Goal: Information Seeking & Learning: Compare options

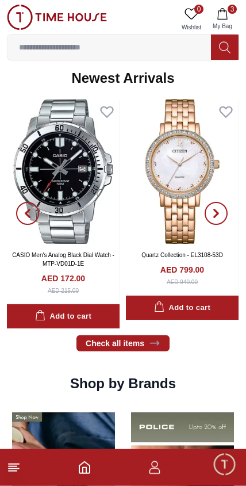
scroll to position [786, 0]
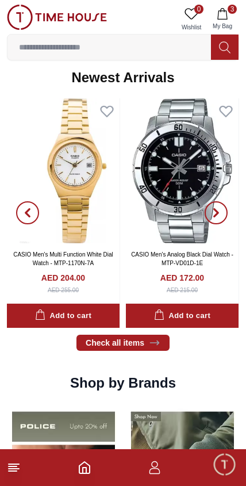
click at [181, 211] on img at bounding box center [182, 170] width 113 height 145
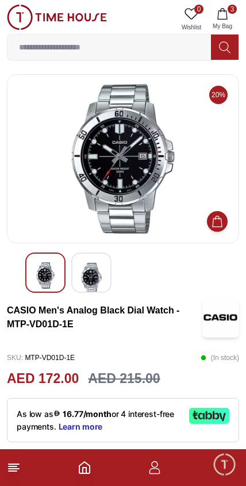
click at [224, 319] on img at bounding box center [221, 318] width 37 height 40
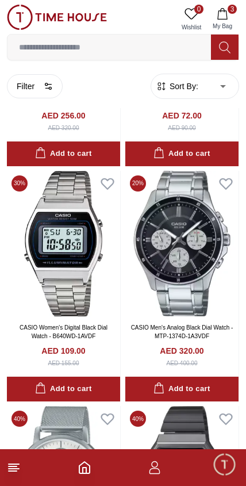
scroll to position [2074, 0]
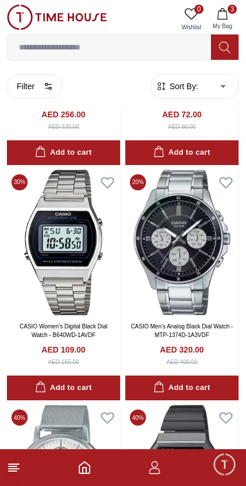
click at [181, 247] on img at bounding box center [181, 243] width 113 height 146
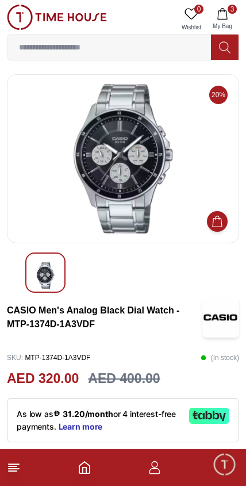
scroll to position [5, 0]
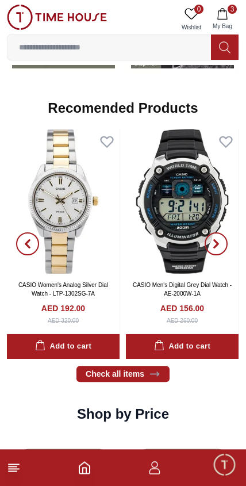
scroll to position [1291, 0]
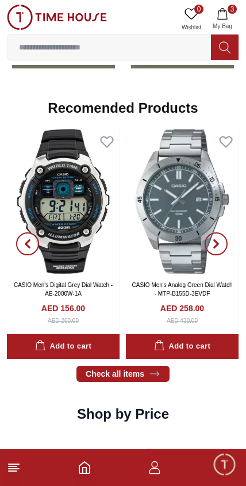
click at [153, 222] on img at bounding box center [182, 201] width 113 height 145
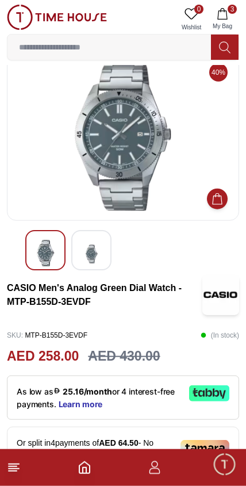
scroll to position [25, 0]
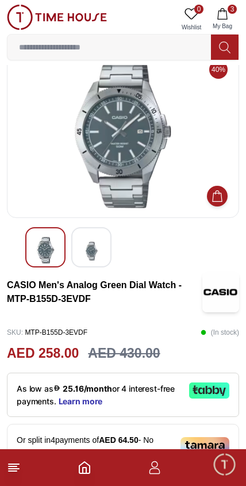
click at [97, 250] on img at bounding box center [91, 251] width 21 height 28
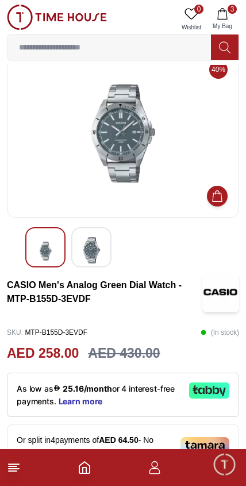
click at [39, 238] on img at bounding box center [45, 251] width 21 height 28
click at [96, 250] on img at bounding box center [91, 250] width 21 height 26
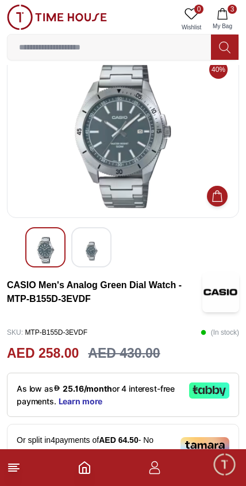
click at [47, 246] on img at bounding box center [45, 250] width 21 height 26
click at [90, 251] on img at bounding box center [91, 251] width 21 height 28
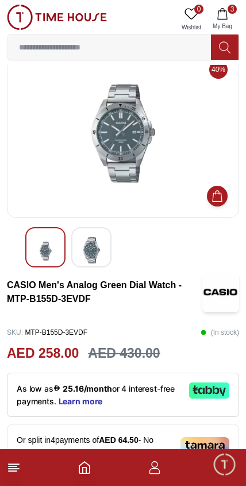
click at [45, 243] on img at bounding box center [45, 251] width 21 height 28
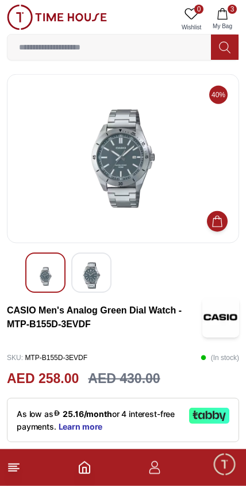
scroll to position [0, 0]
click at [221, 330] on img at bounding box center [221, 318] width 37 height 40
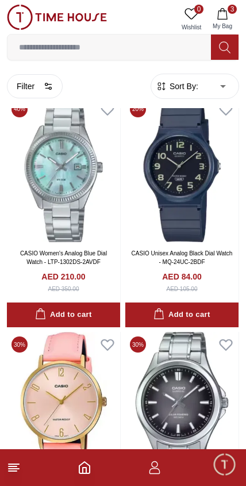
scroll to position [3090, 0]
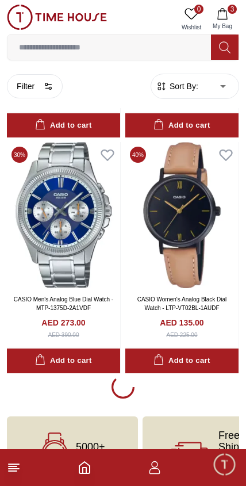
scroll to position [4692, 0]
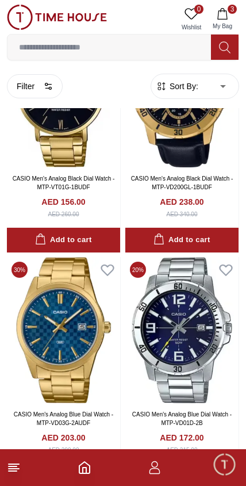
scroll to position [8583, 0]
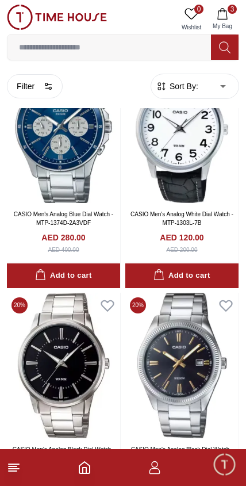
scroll to position [11607, 0]
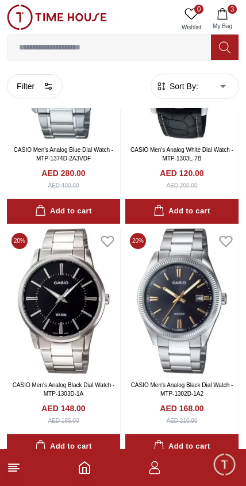
scroll to position [11679, 0]
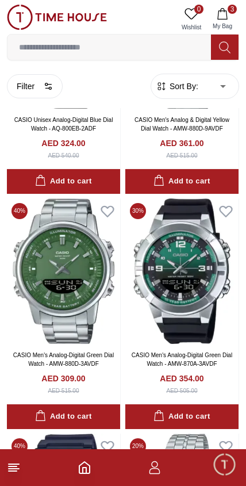
scroll to position [14763, 0]
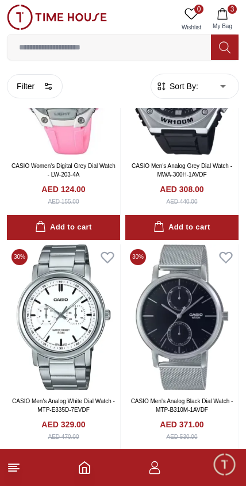
scroll to position [18014, 0]
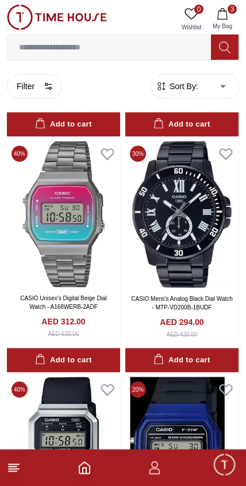
scroll to position [23061, 0]
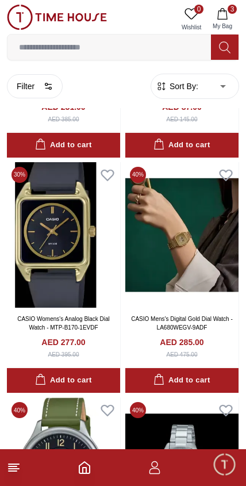
scroll to position [23981, 0]
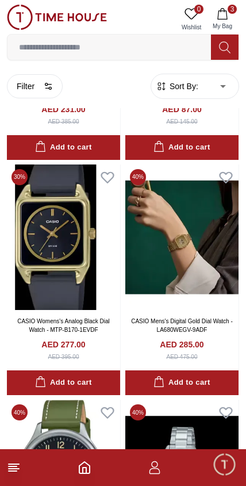
click at [202, 193] on img at bounding box center [181, 238] width 113 height 146
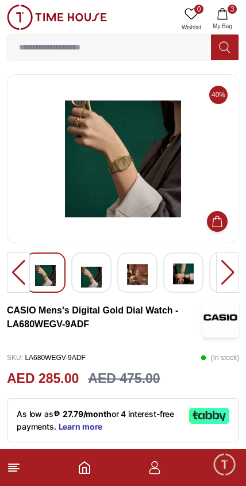
click at [96, 199] on img at bounding box center [123, 159] width 213 height 150
click at [136, 170] on img at bounding box center [123, 159] width 213 height 150
click at [101, 277] on img at bounding box center [91, 275] width 21 height 26
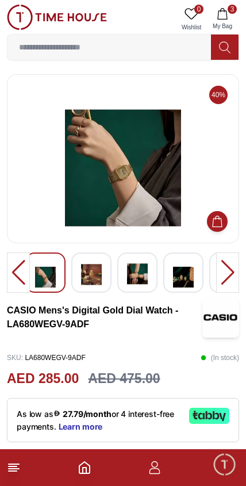
click at [94, 275] on img at bounding box center [91, 275] width 21 height 26
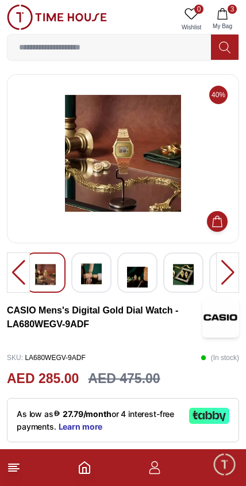
click at [157, 267] on div at bounding box center [137, 273] width 40 height 40
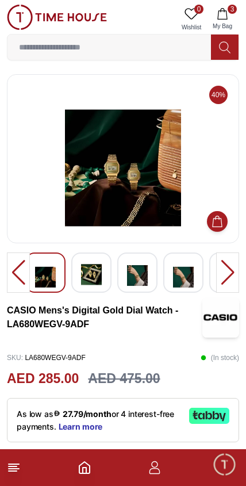
click at [188, 278] on img at bounding box center [183, 275] width 21 height 26
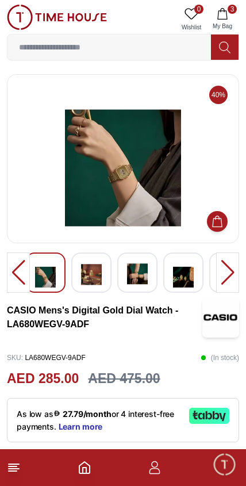
click at [224, 276] on div at bounding box center [227, 273] width 23 height 40
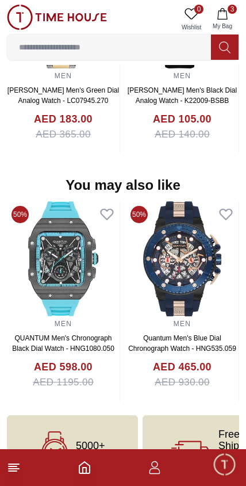
scroll to position [1213, 0]
